Goal: Transaction & Acquisition: Purchase product/service

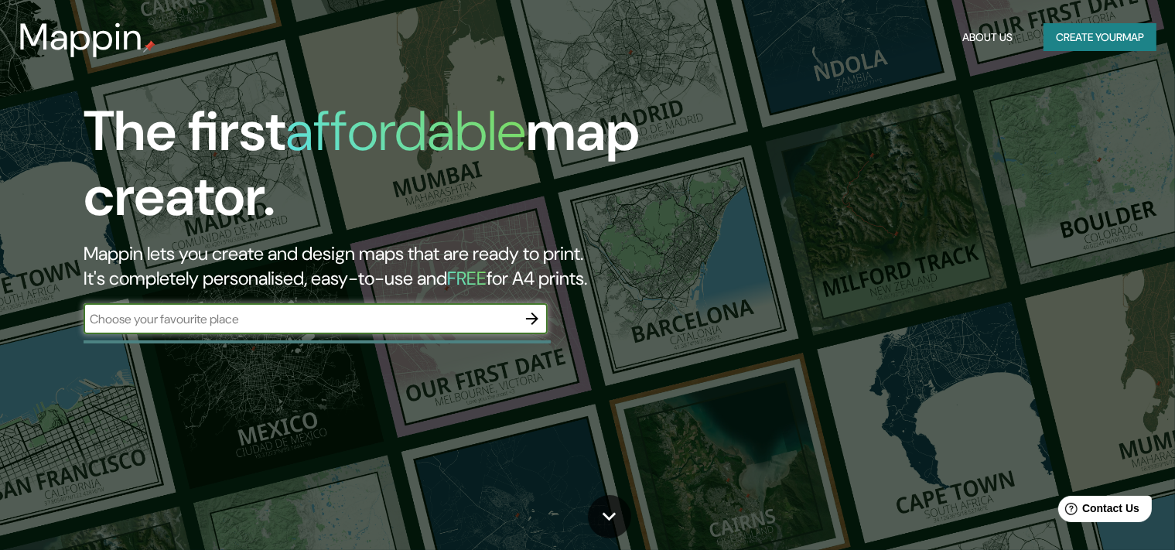
click at [218, 316] on input "text" at bounding box center [300, 319] width 433 height 18
type input "[URL][DOMAIN_NAME][PERSON_NAME]"
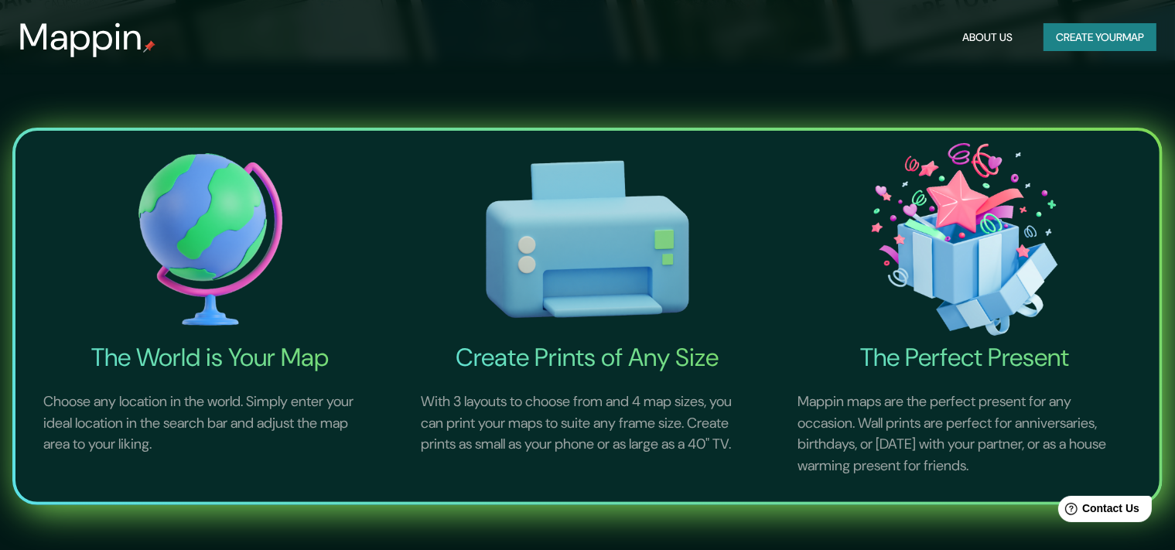
scroll to position [163, 0]
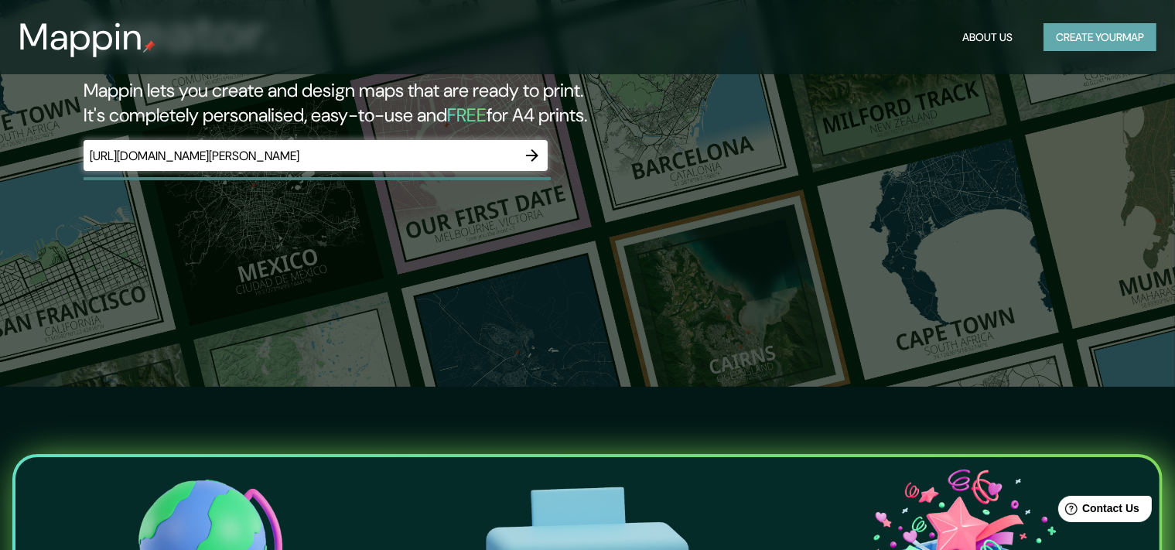
click at [1082, 42] on button "Create your map" at bounding box center [1100, 37] width 113 height 29
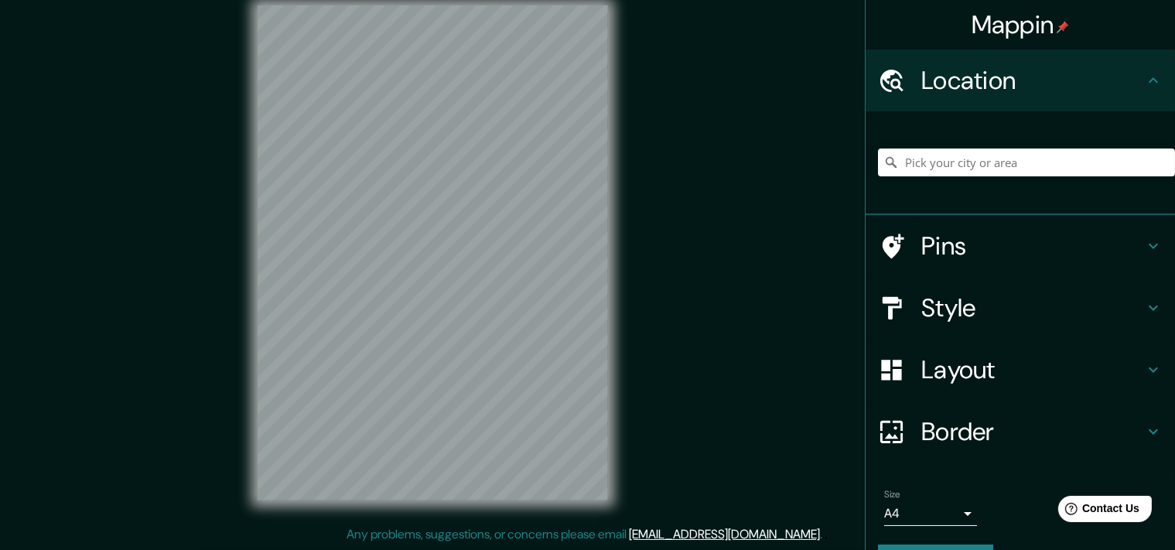
scroll to position [19, 0]
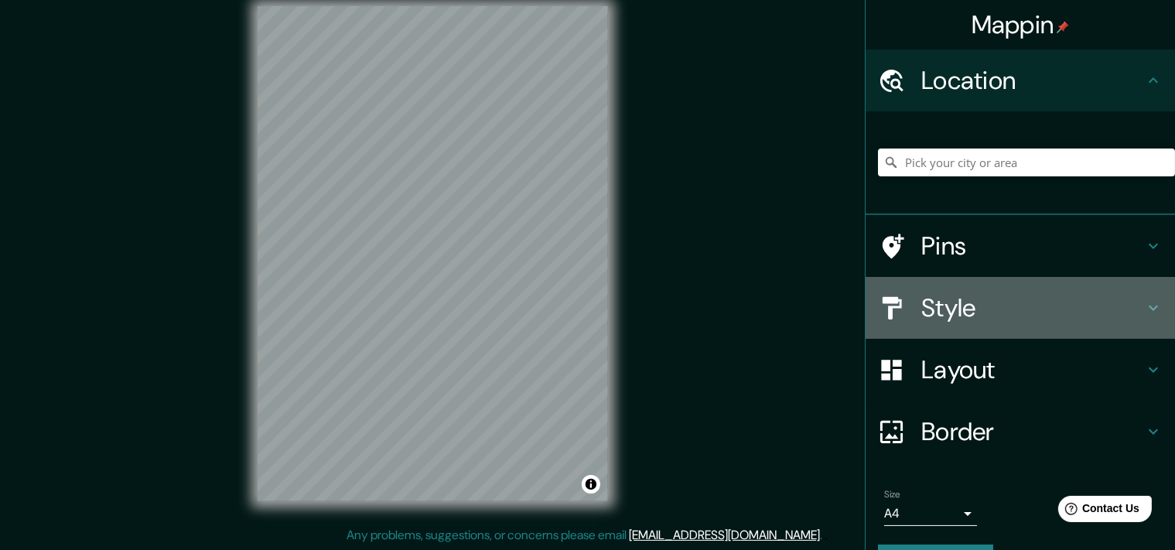
click at [958, 303] on h4 "Style" at bounding box center [1033, 307] width 223 height 31
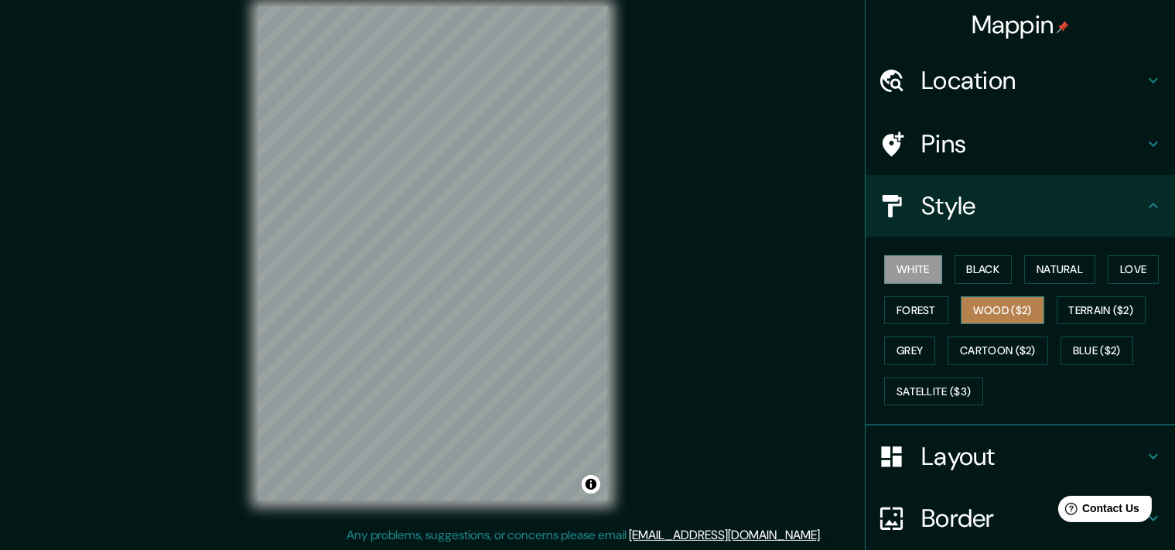
click at [1004, 314] on button "Wood ($2)" at bounding box center [1003, 310] width 84 height 29
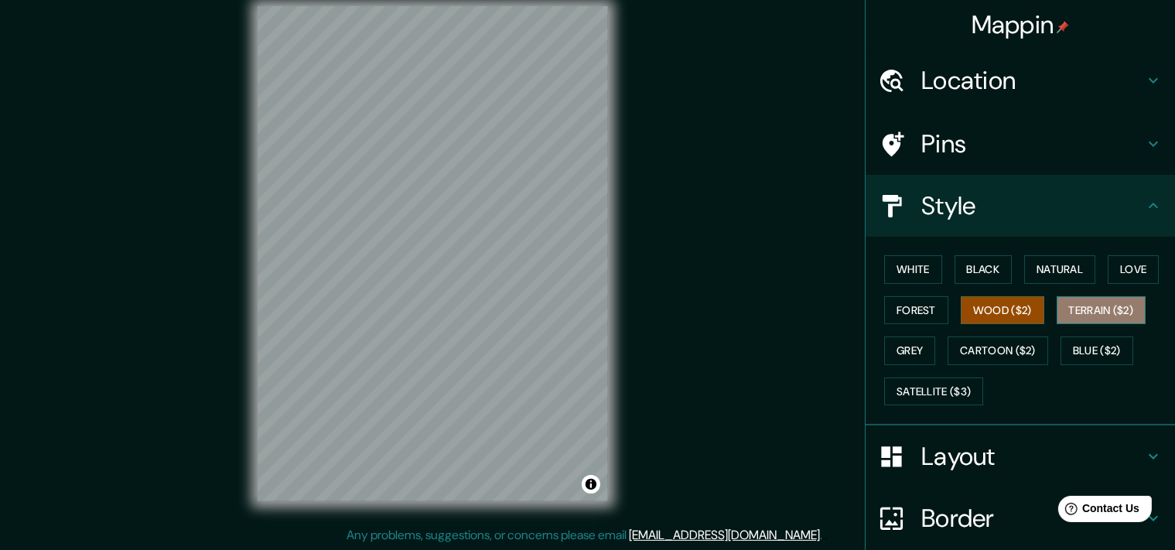
click at [1099, 310] on button "Terrain ($2)" at bounding box center [1102, 310] width 90 height 29
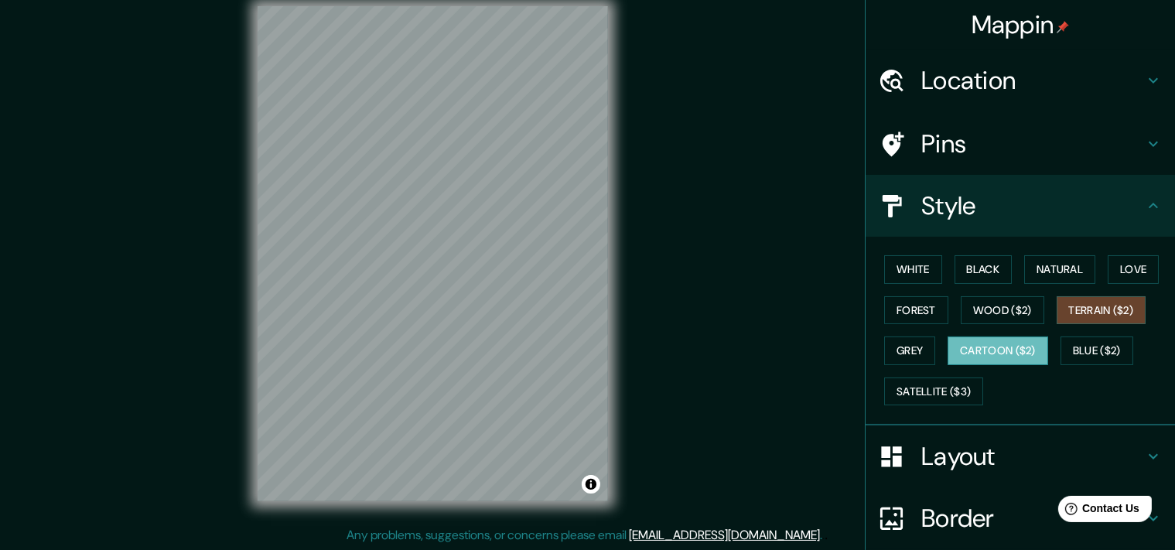
click at [1017, 356] on button "Cartoon ($2)" at bounding box center [998, 351] width 101 height 29
click at [1004, 84] on h4 "Location" at bounding box center [1033, 80] width 223 height 31
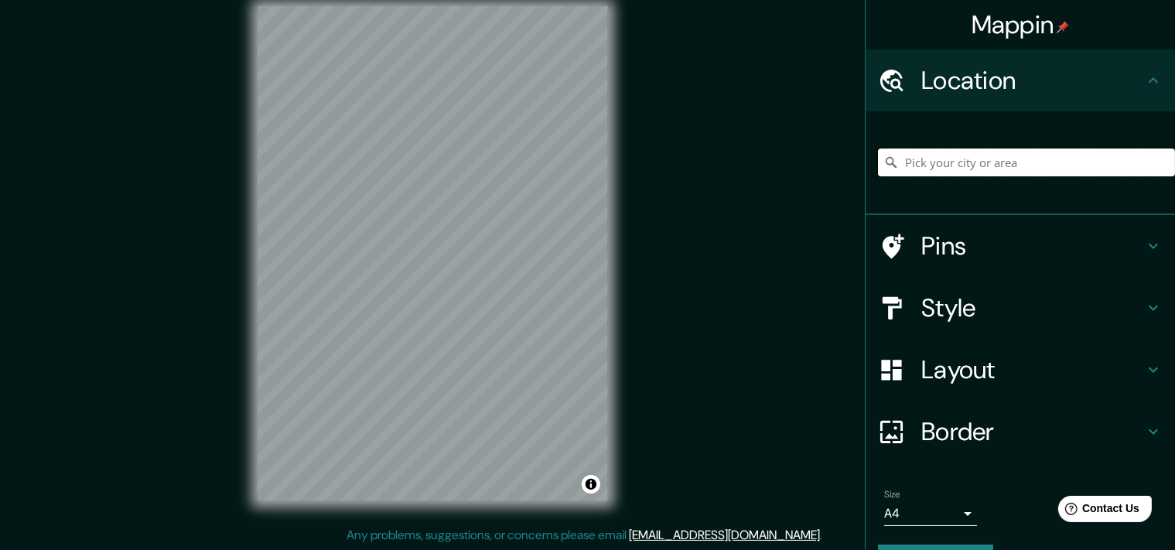
click at [942, 166] on input "Pick your city or area" at bounding box center [1026, 163] width 297 height 28
paste input "[URL][DOMAIN_NAME][PERSON_NAME]"
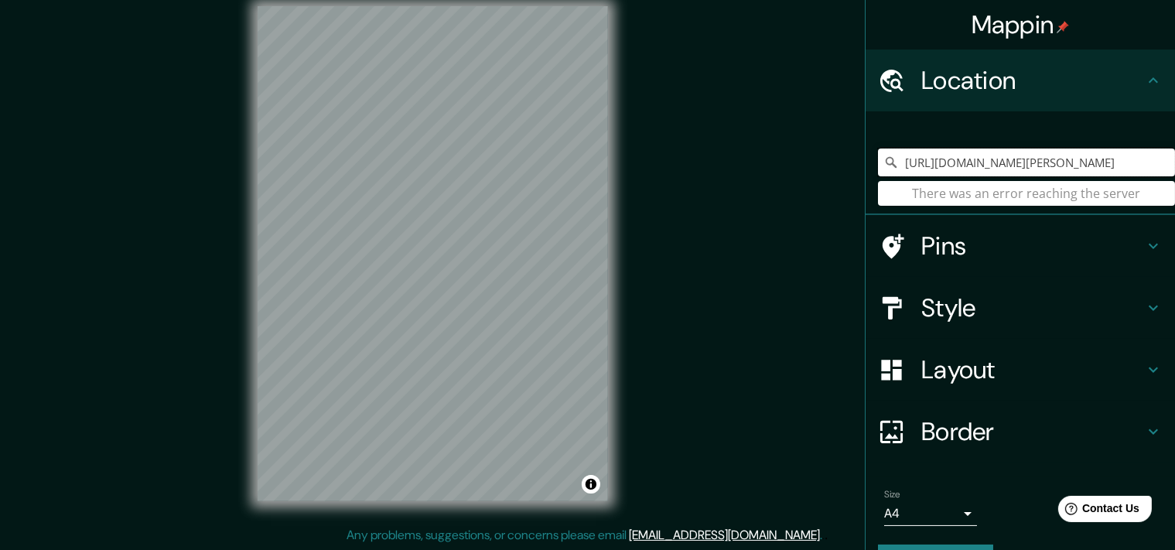
type input "[URL][DOMAIN_NAME][PERSON_NAME]"
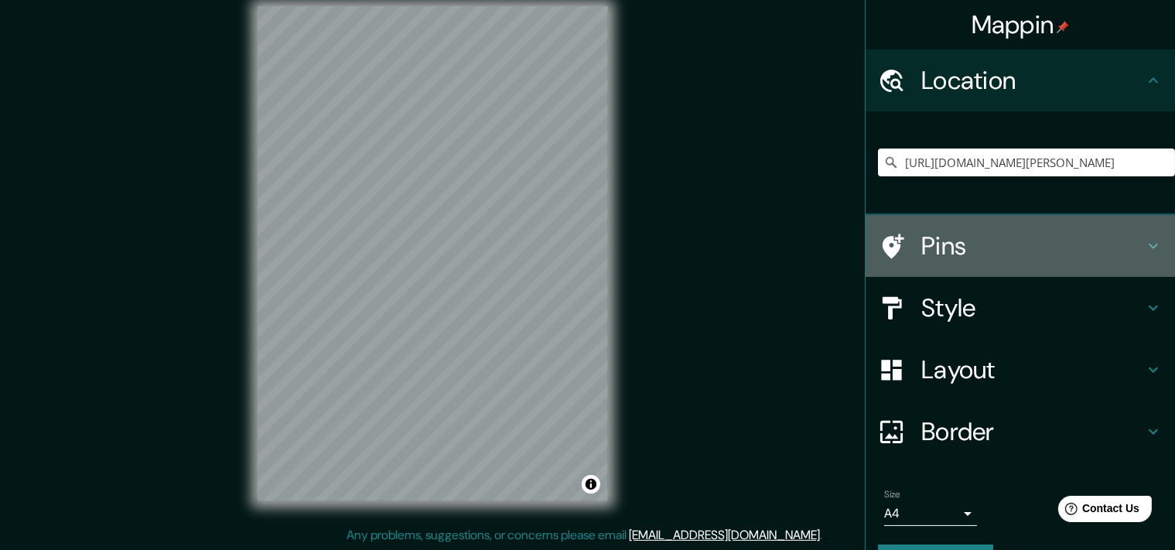
click at [1077, 256] on h4 "Pins" at bounding box center [1033, 246] width 223 height 31
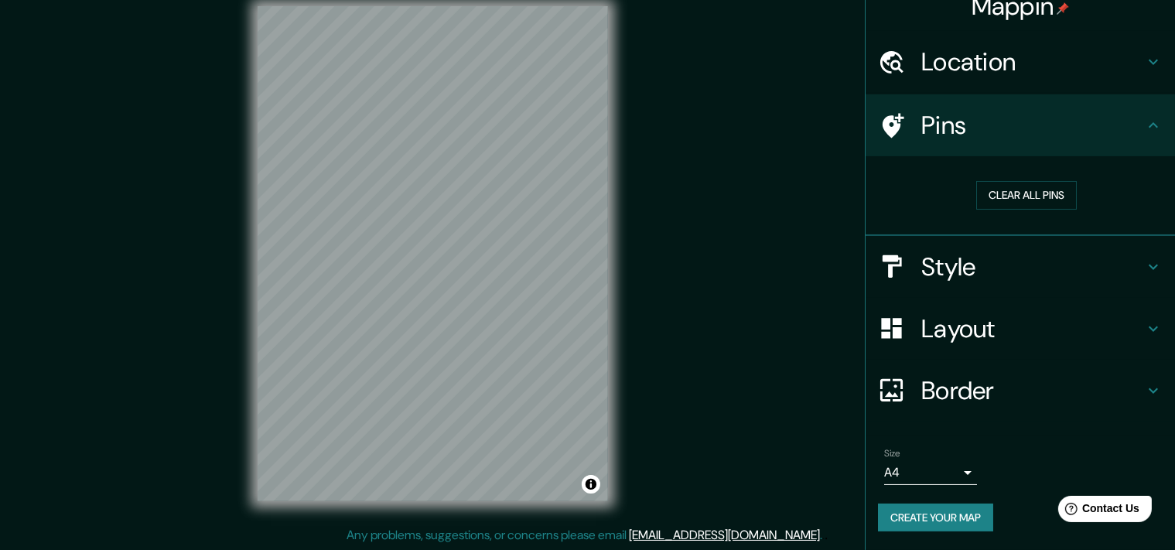
scroll to position [0, 0]
